Goal: Check status: Check status

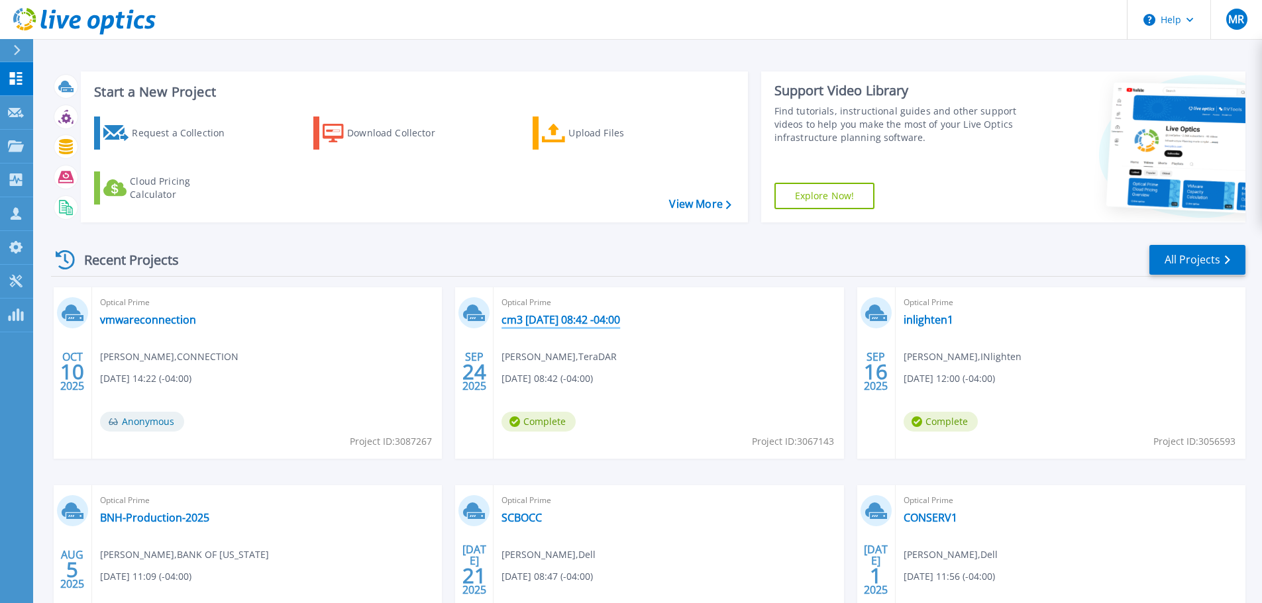
click at [620, 322] on link "cm3 [DATE] 08:42 -04:00" at bounding box center [560, 319] width 119 height 13
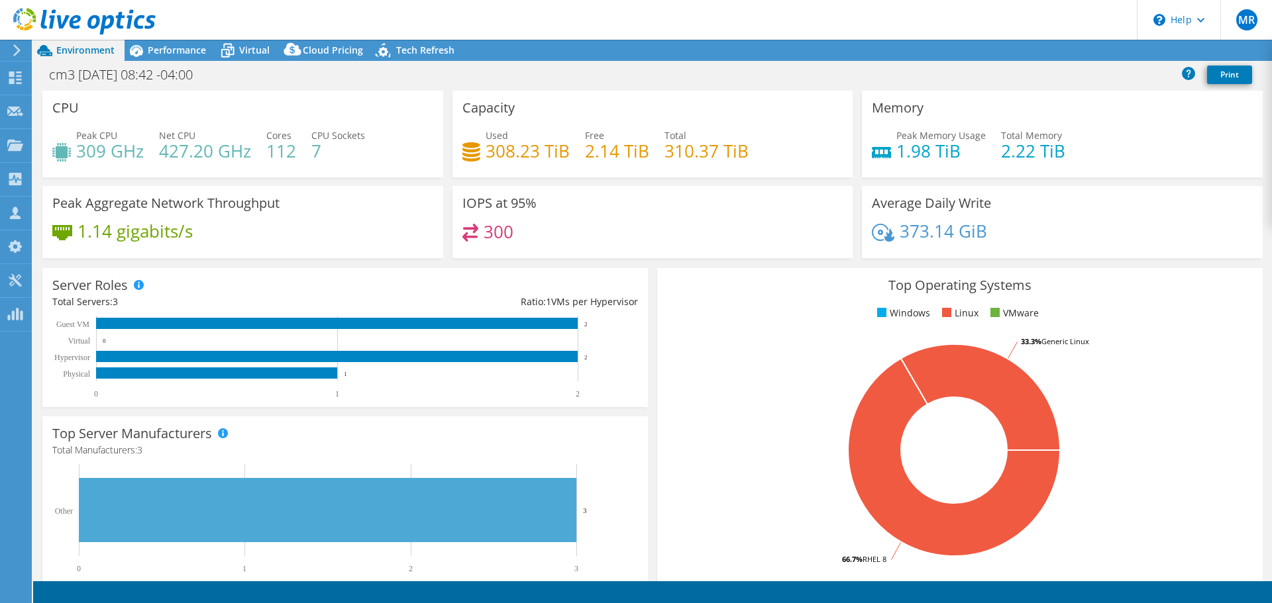
select select "USD"
radio input "true"
radio input "false"
click at [189, 52] on span "Performance" at bounding box center [177, 50] width 58 height 13
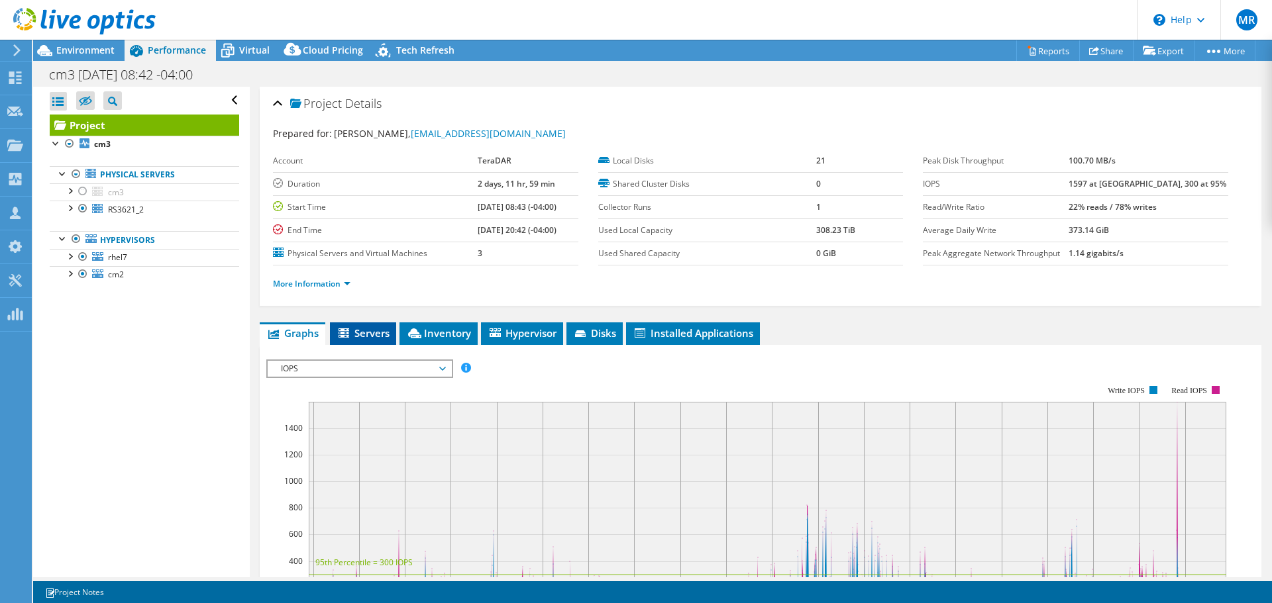
click at [358, 333] on span "Servers" at bounding box center [363, 333] width 53 height 13
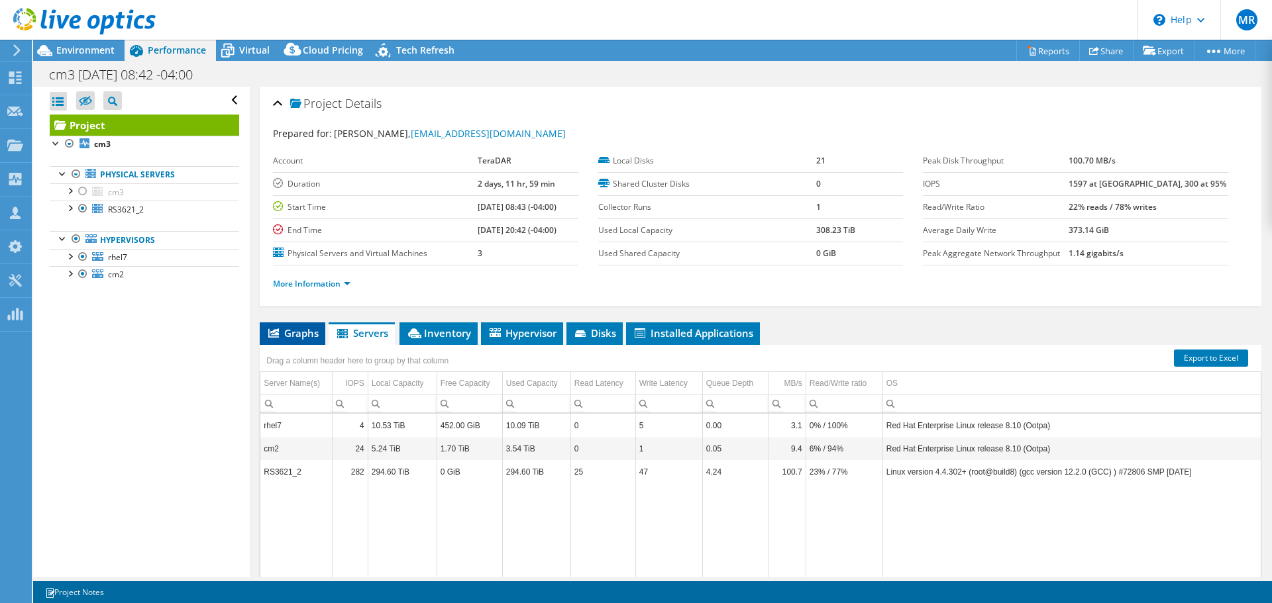
click at [300, 335] on span "Graphs" at bounding box center [292, 333] width 52 height 13
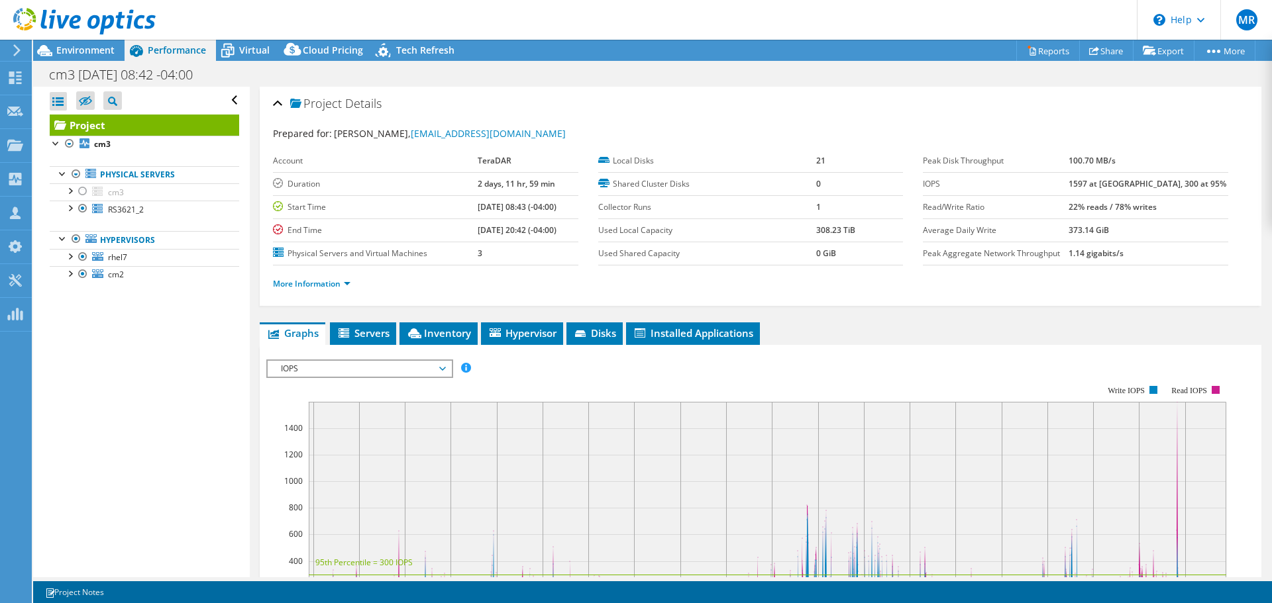
click at [403, 368] on span "IOPS" at bounding box center [359, 369] width 170 height 16
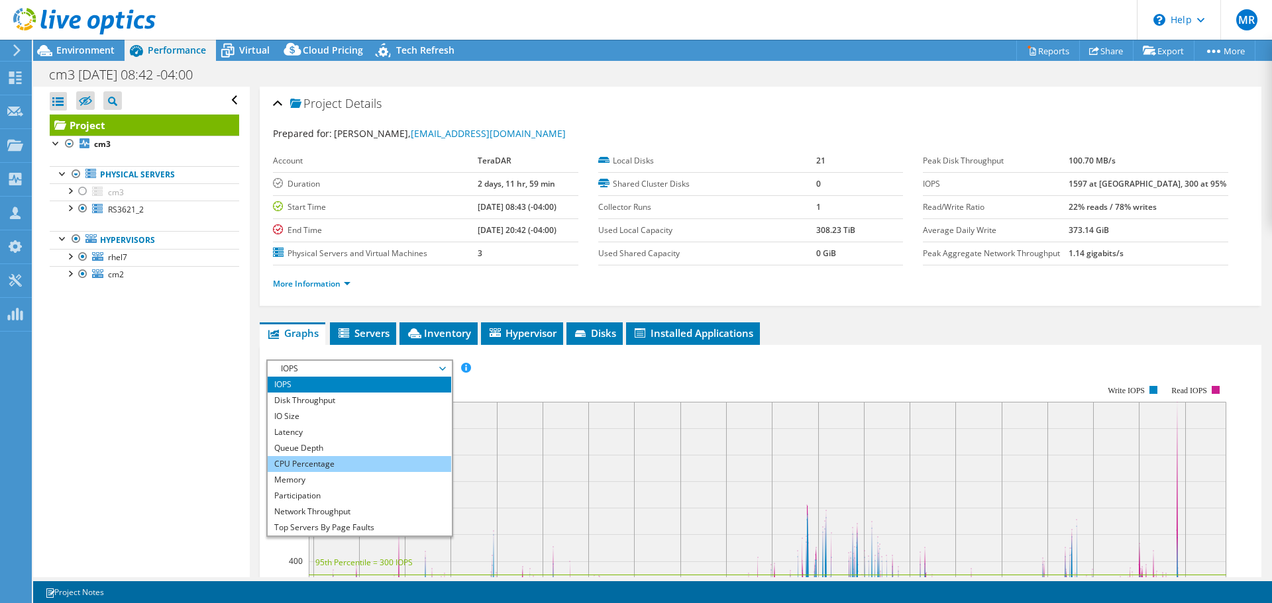
click at [360, 462] on li "CPU Percentage" at bounding box center [359, 464] width 183 height 16
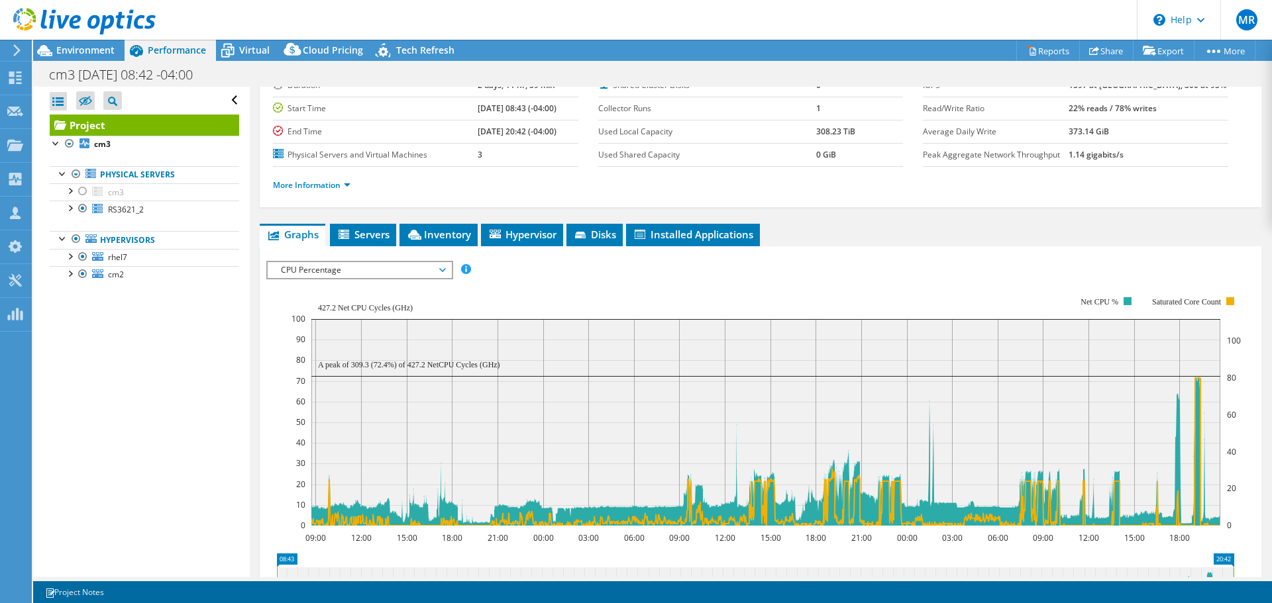
scroll to position [132, 0]
